Goal: Task Accomplishment & Management: Manage account settings

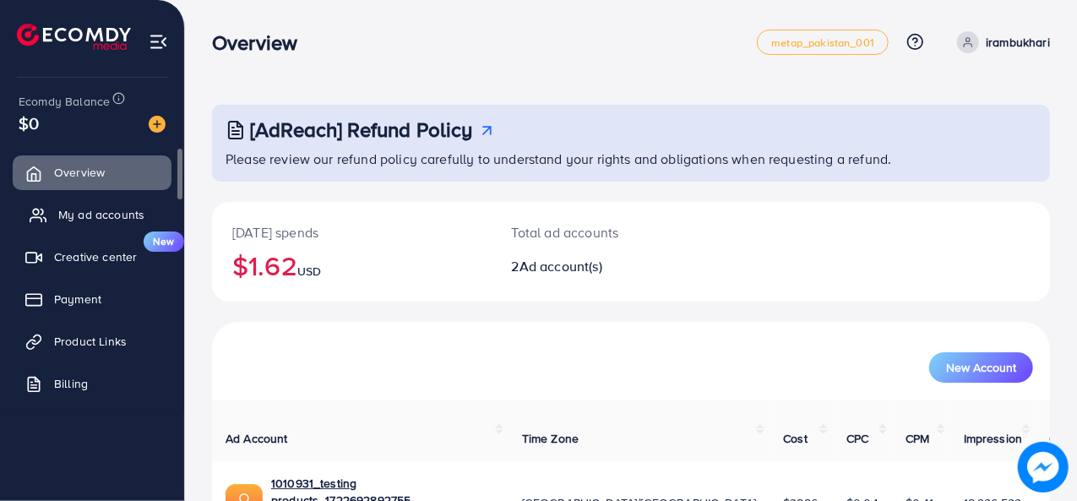
click at [91, 215] on span "My ad accounts" at bounding box center [101, 214] width 86 height 17
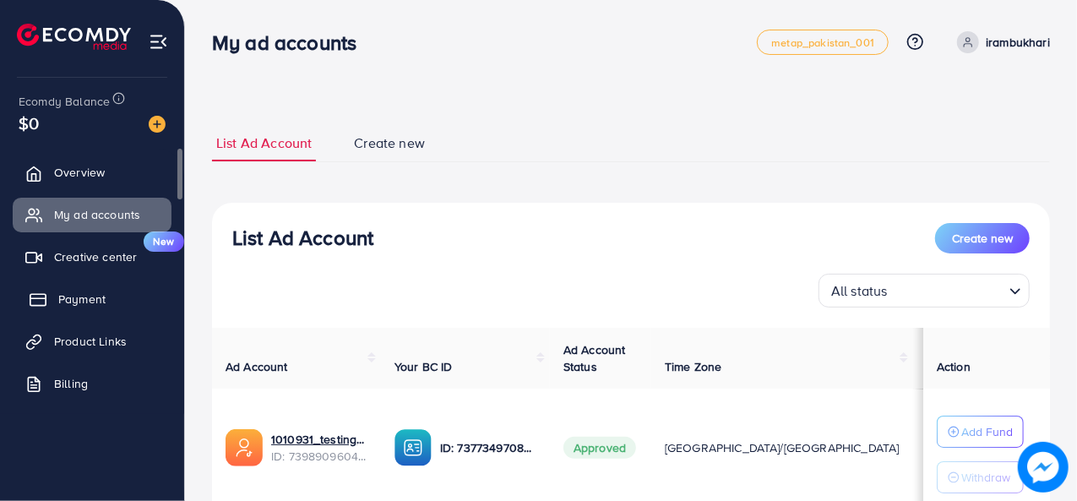
click at [90, 296] on span "Payment" at bounding box center [81, 299] width 47 height 17
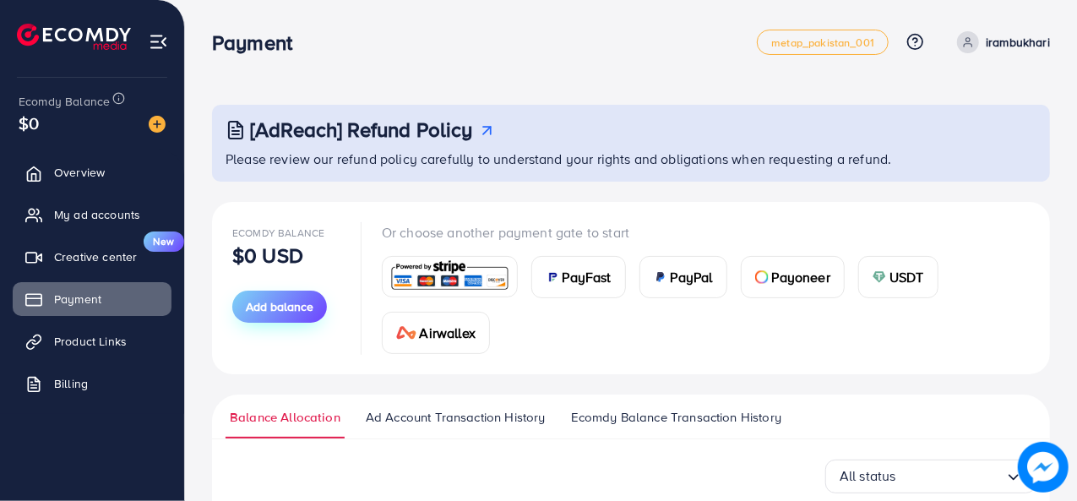
click at [294, 310] on span "Add balance" at bounding box center [280, 306] width 68 height 17
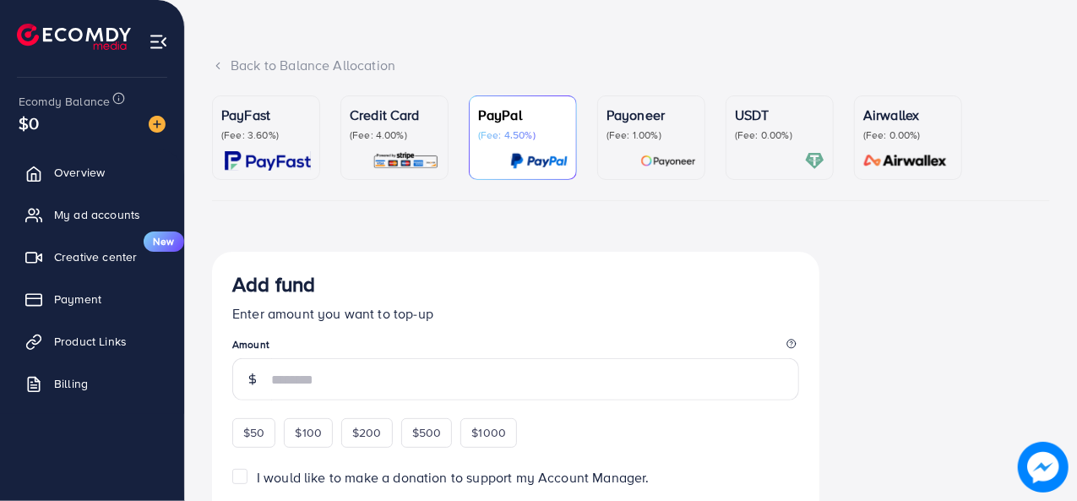
scroll to position [71, 0]
click at [410, 151] on img at bounding box center [405, 158] width 67 height 19
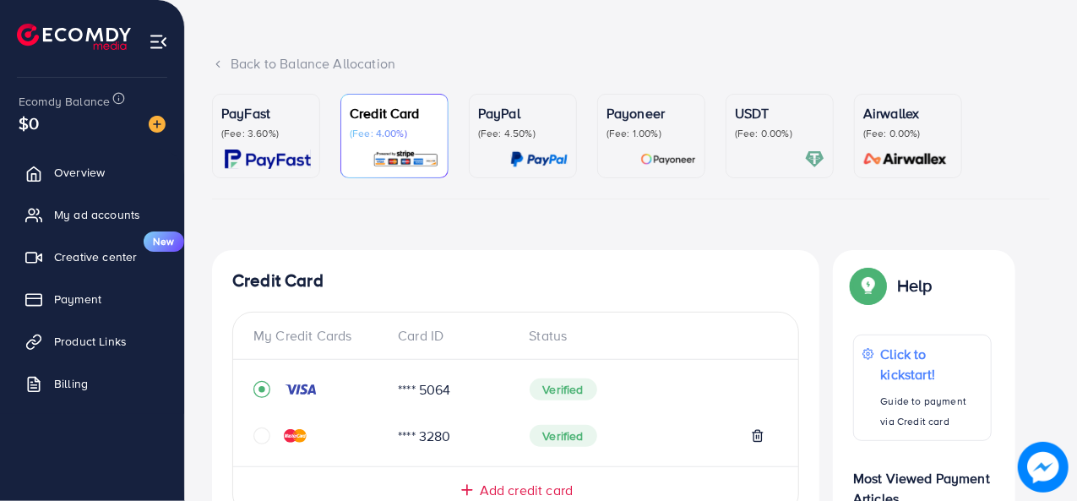
scroll to position [427, 0]
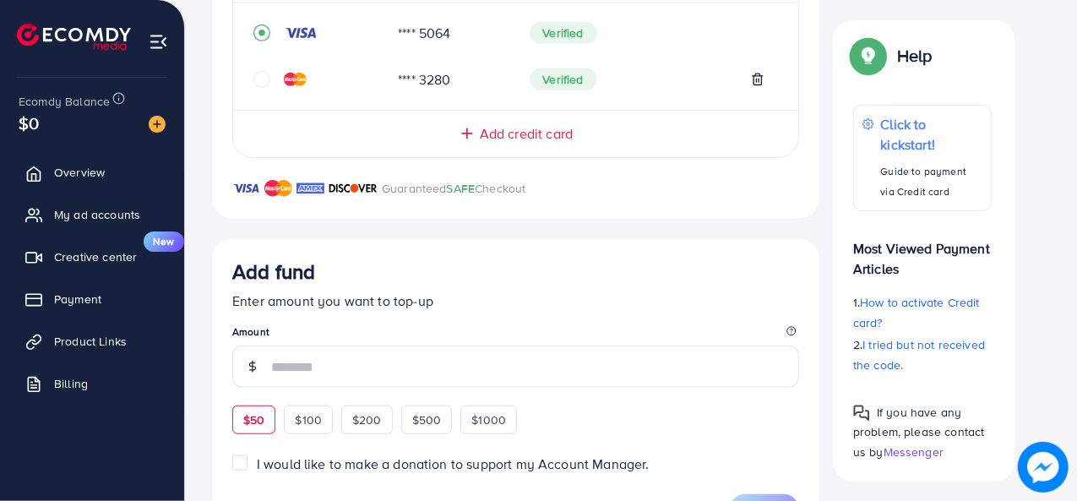
click at [258, 411] on span "$50" at bounding box center [253, 419] width 21 height 17
type input "**"
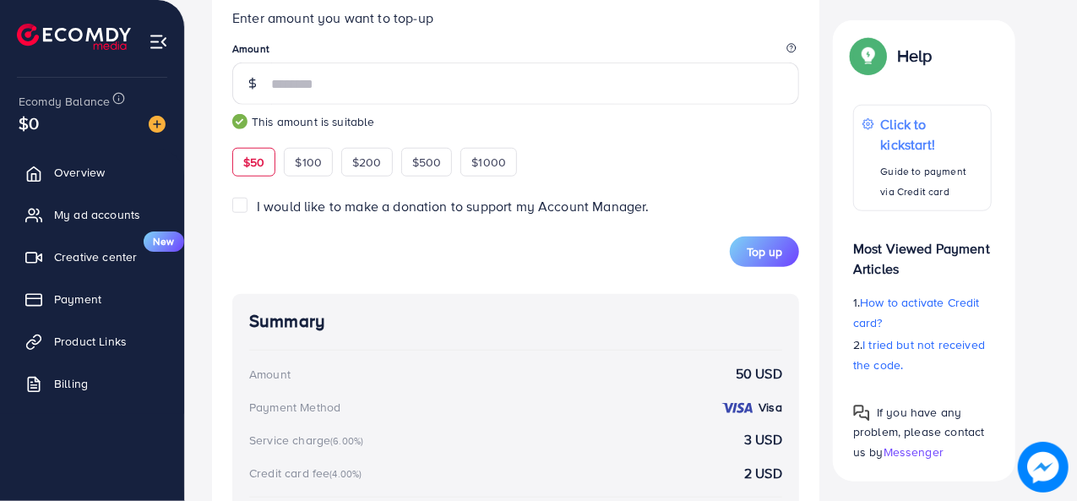
scroll to position [712, 0]
click at [767, 255] on span "Top up" at bounding box center [764, 250] width 35 height 17
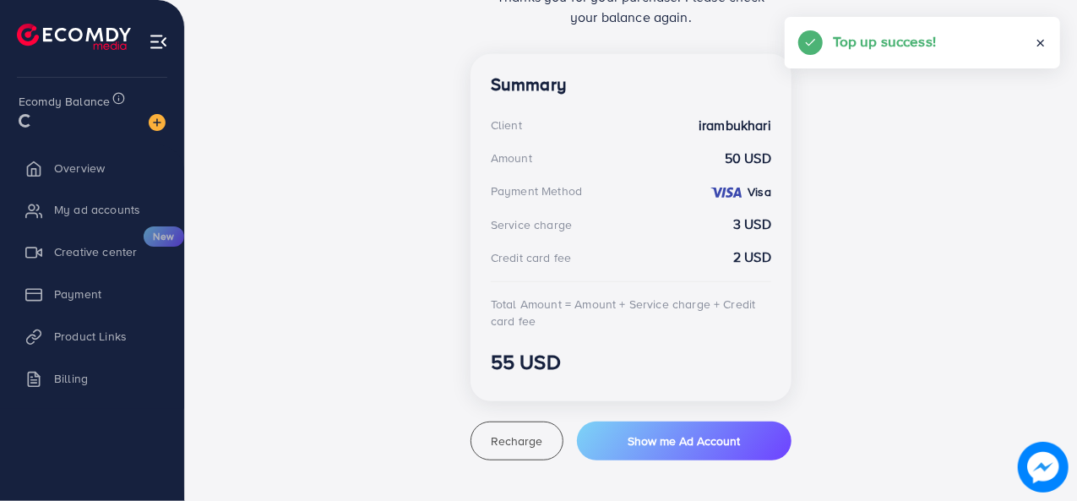
scroll to position [437, 0]
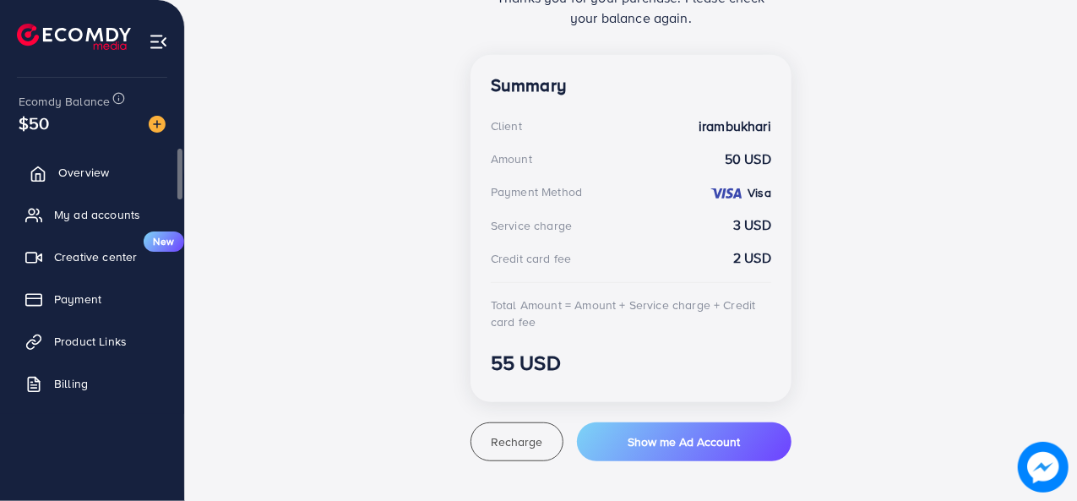
click at [81, 171] on span "Overview" at bounding box center [83, 172] width 51 height 17
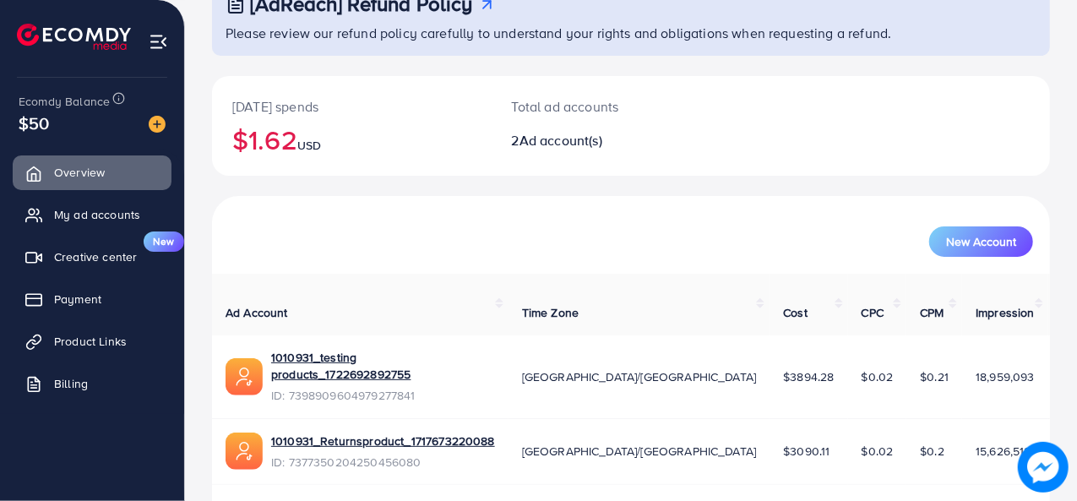
scroll to position [145, 0]
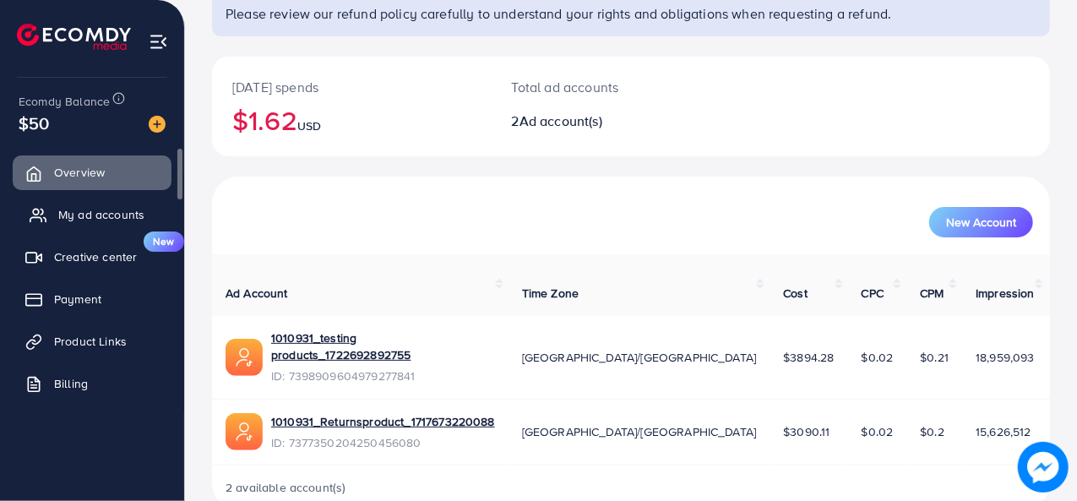
click at [76, 212] on span "My ad accounts" at bounding box center [101, 214] width 86 height 17
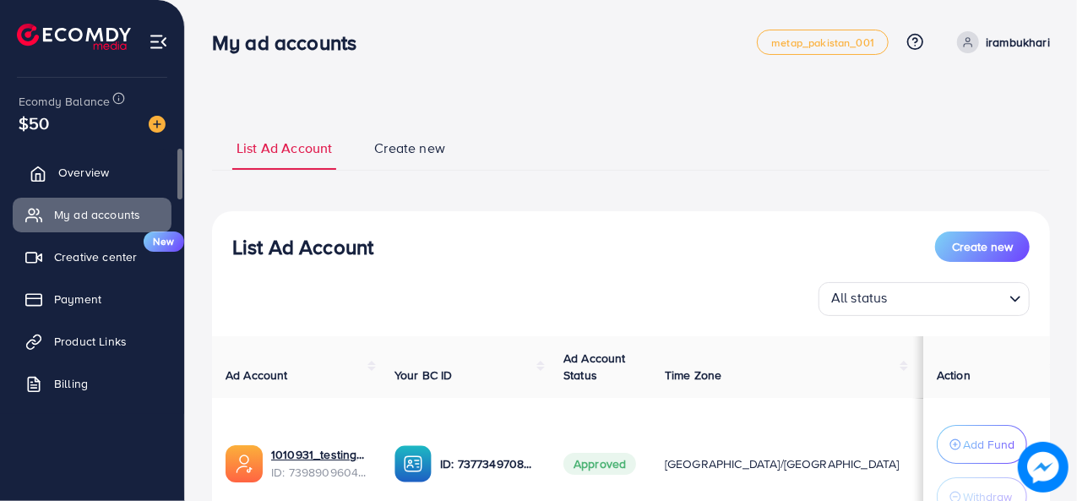
click at [78, 171] on span "Overview" at bounding box center [83, 172] width 51 height 17
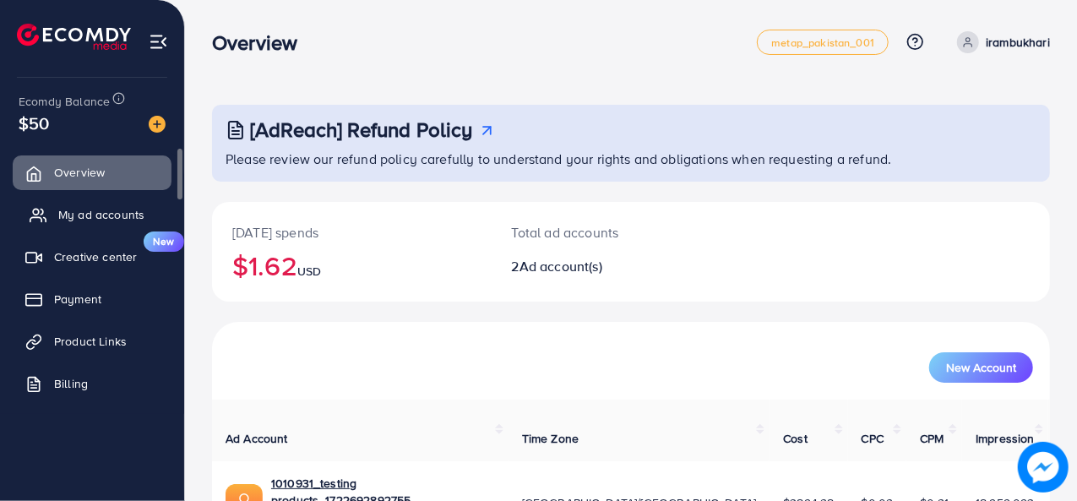
click at [84, 214] on span "My ad accounts" at bounding box center [101, 214] width 86 height 17
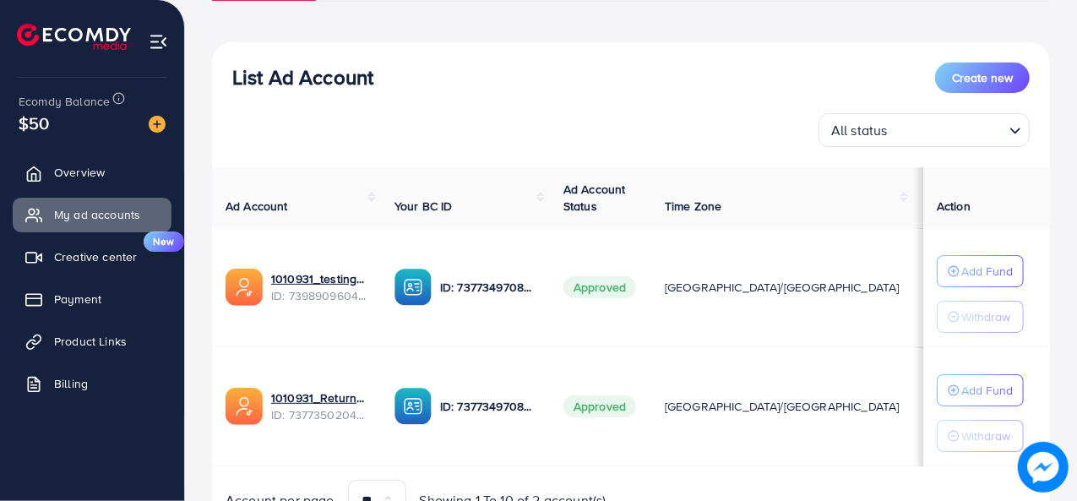
scroll to position [162, 0]
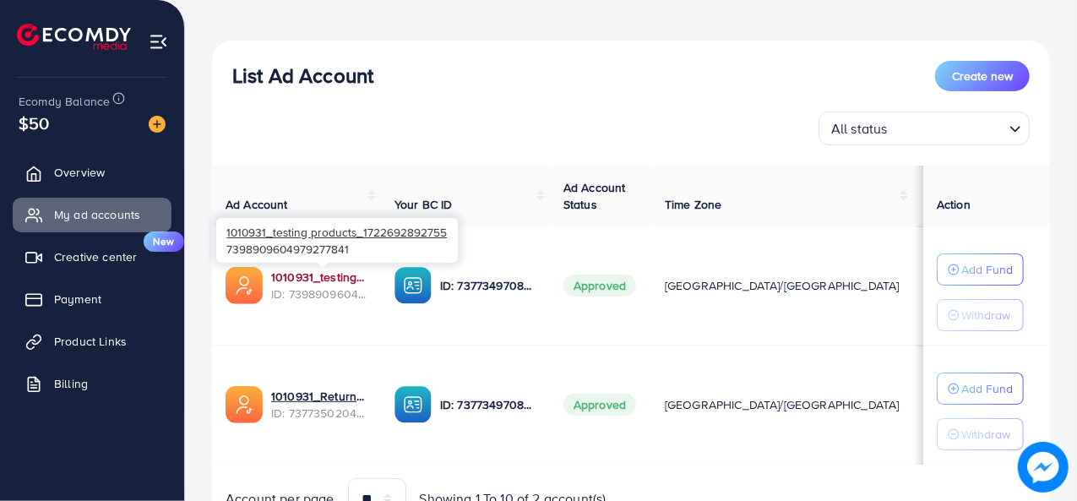
click at [301, 278] on link "1010931_testing products_1722692892755" at bounding box center [319, 277] width 96 height 17
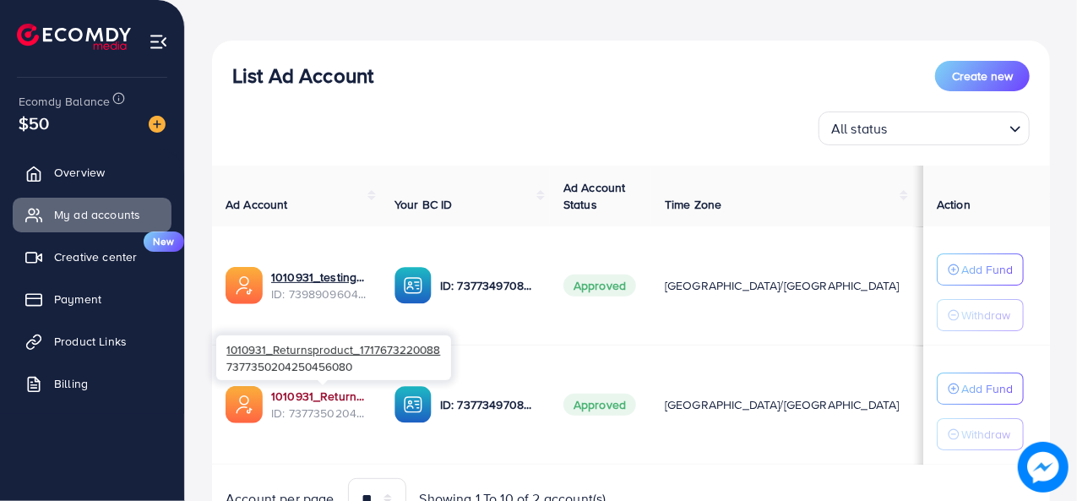
click at [296, 394] on link "1010931_Returnsproduct_1717673220088" at bounding box center [319, 396] width 96 height 17
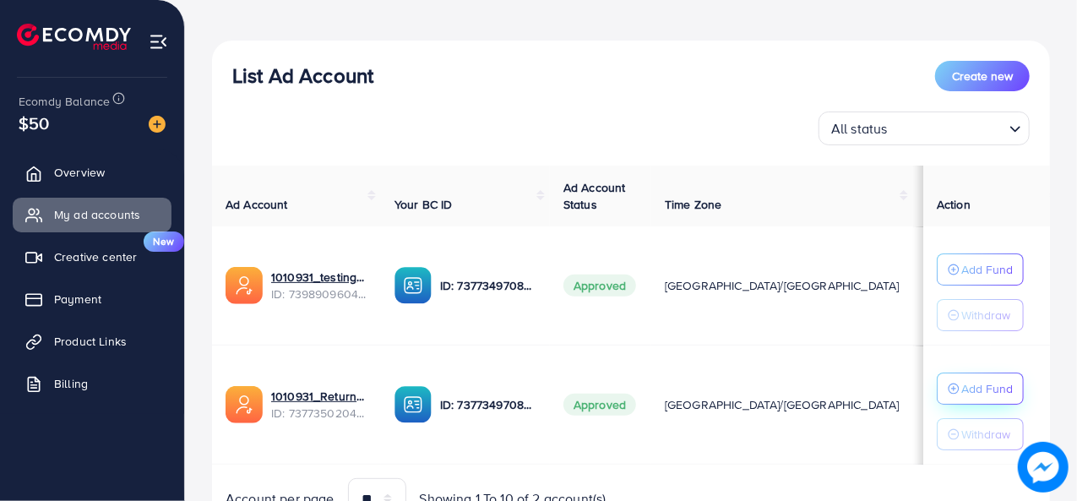
click at [981, 280] on p "Add Fund" at bounding box center [987, 269] width 52 height 20
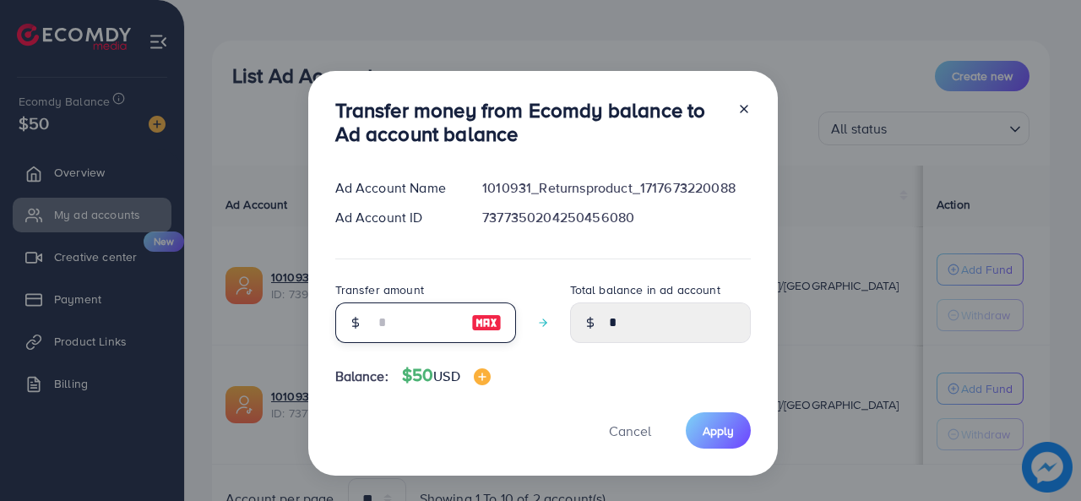
click at [430, 324] on input "number" at bounding box center [416, 322] width 84 height 41
type input "*"
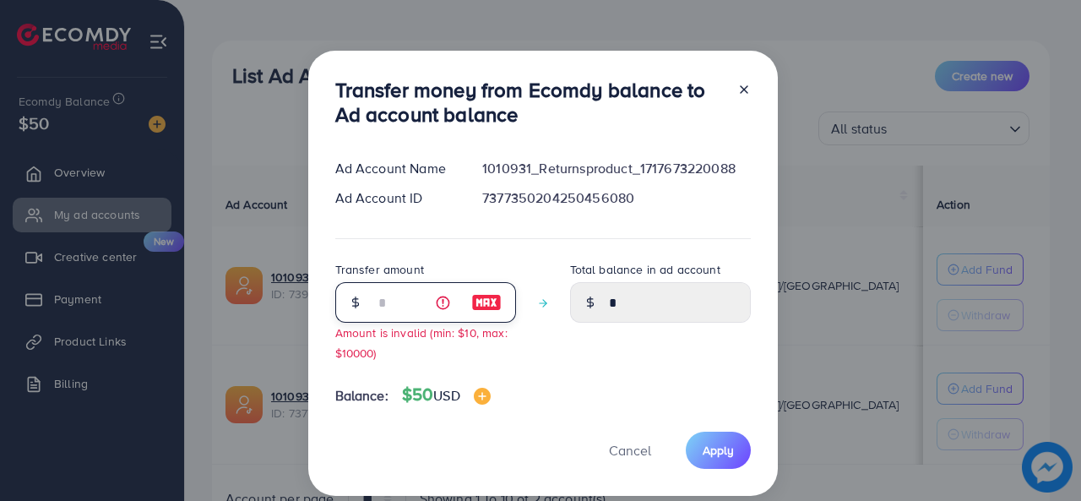
type input "****"
type input "**"
type input "*****"
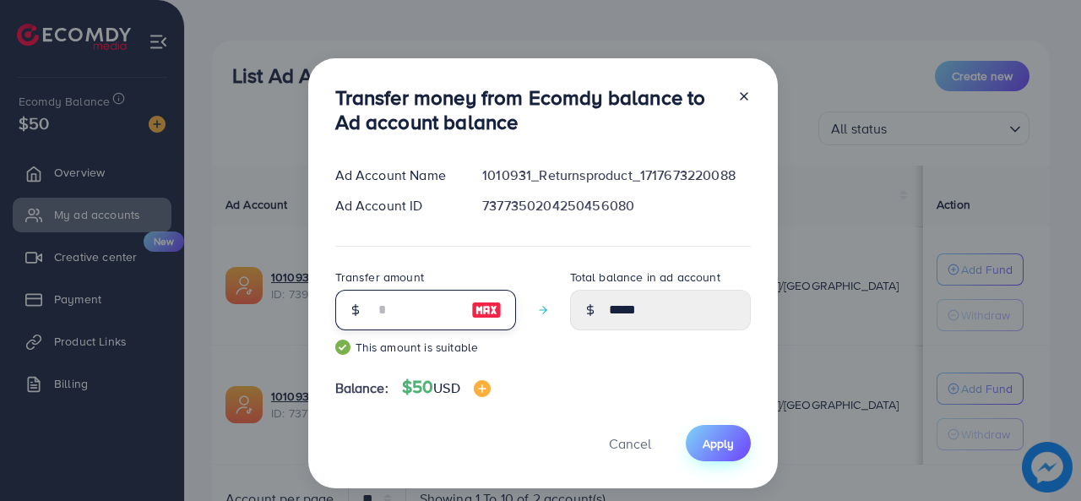
type input "**"
click at [728, 448] on span "Apply" at bounding box center [718, 443] width 31 height 17
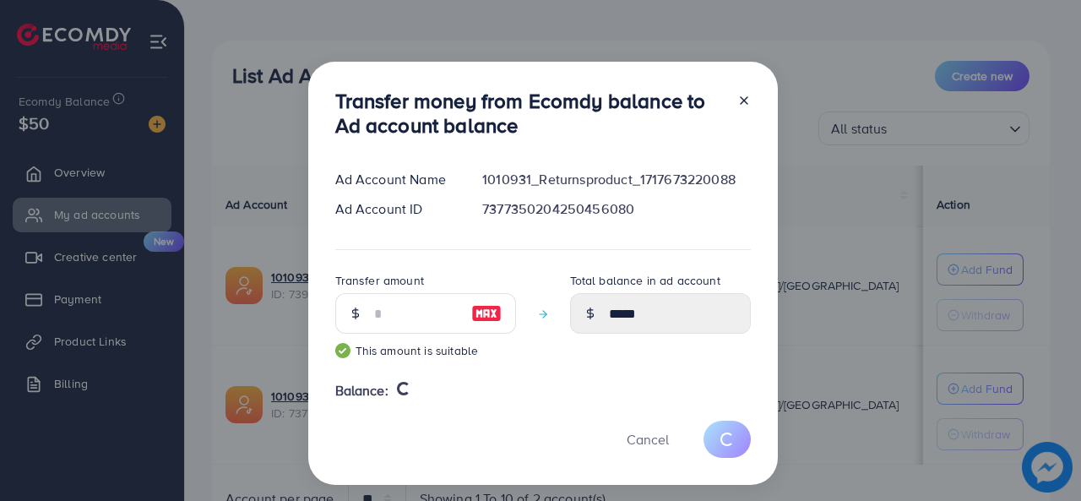
type input "*"
